Goal: Task Accomplishment & Management: Manage account settings

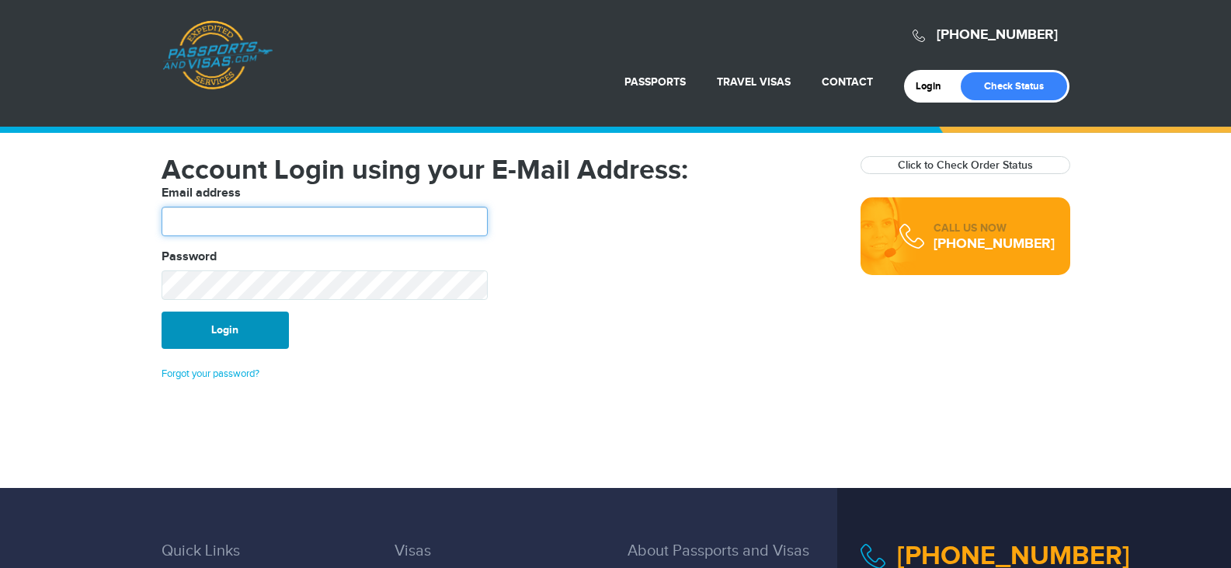
type input "*******"
click at [217, 334] on button "Login" at bounding box center [225, 329] width 127 height 37
